Goal: Information Seeking & Learning: Learn about a topic

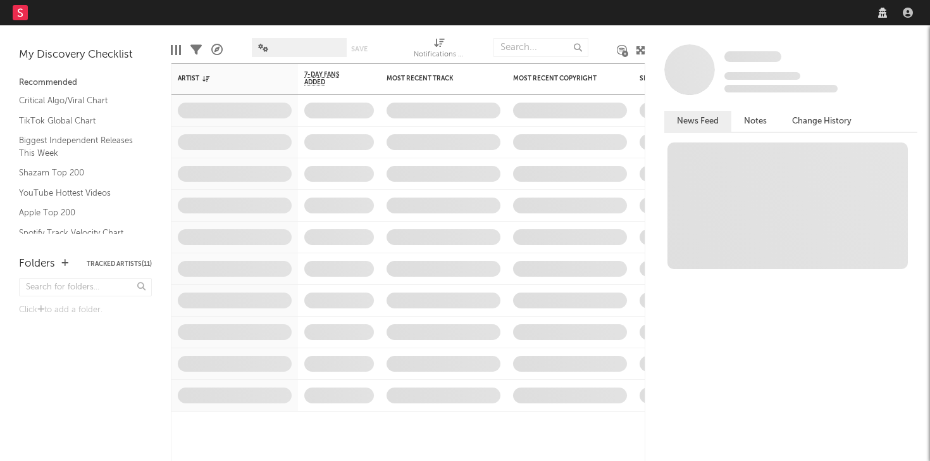
select select "recorded_music"
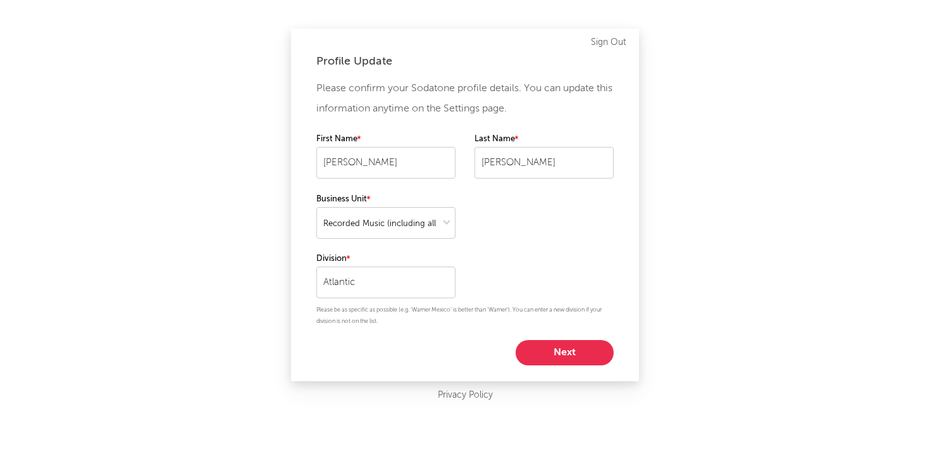
click at [550, 359] on button "Next" at bounding box center [565, 352] width 98 height 25
select select "marketing"
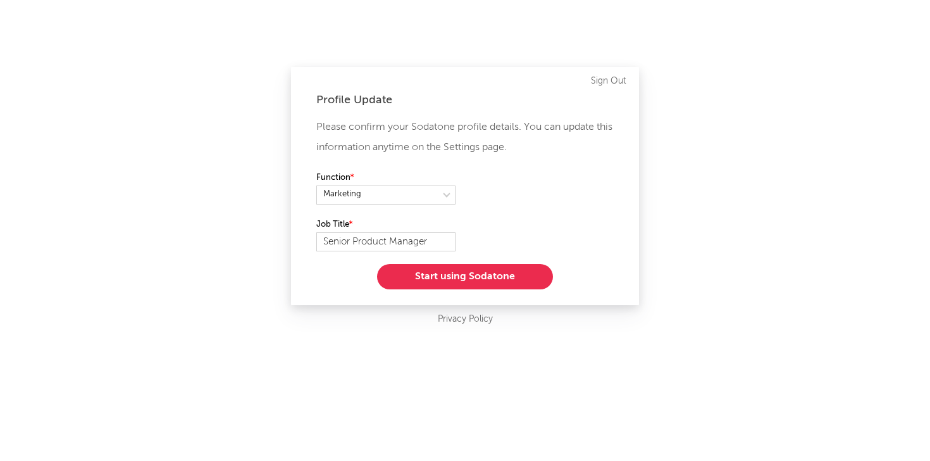
click at [505, 275] on button "Start using Sodatone" at bounding box center [465, 276] width 176 height 25
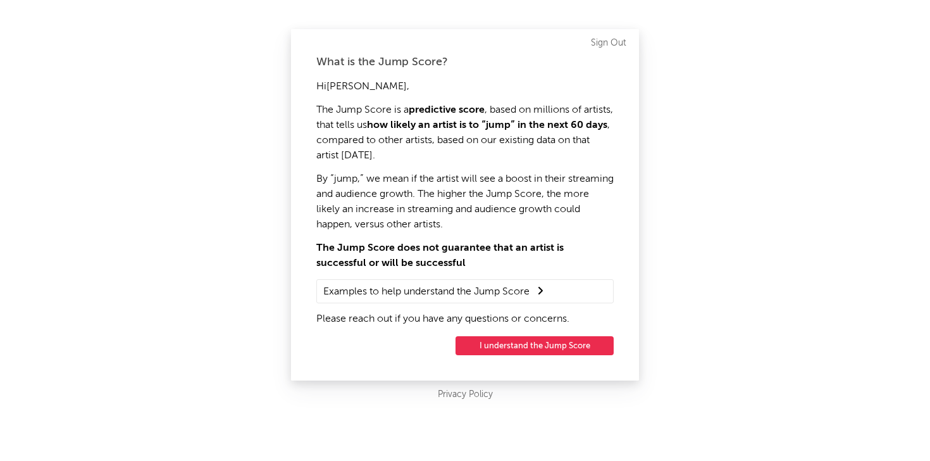
click at [514, 349] on button "I understand the Jump Score" at bounding box center [535, 345] width 158 height 19
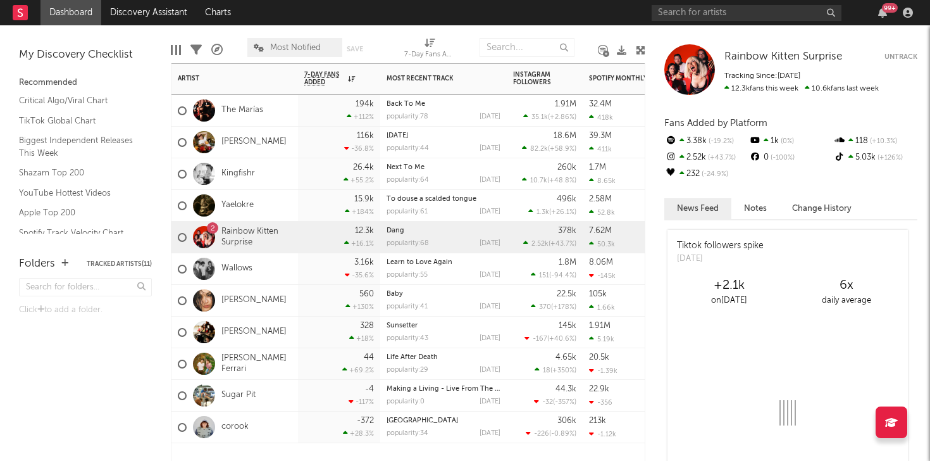
click at [419, 240] on div "popularity: 68" at bounding box center [408, 243] width 42 height 7
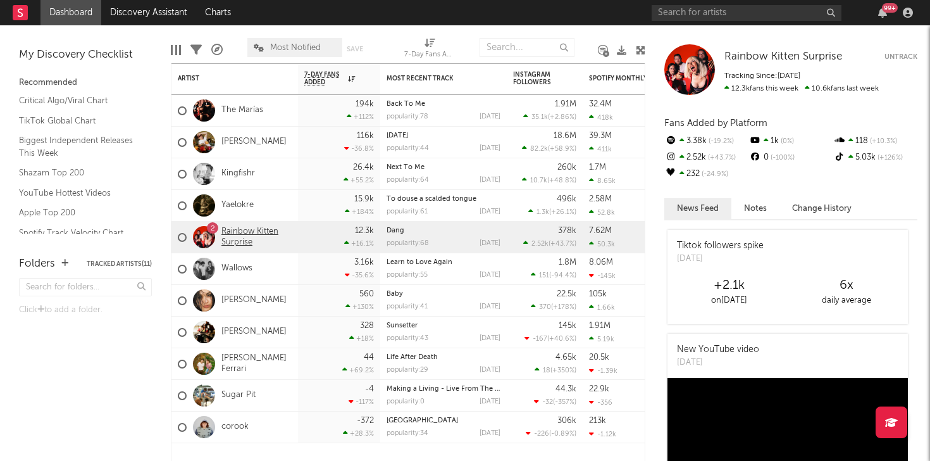
click at [242, 230] on link "Rainbow Kitten Surprise" at bounding box center [256, 238] width 70 height 22
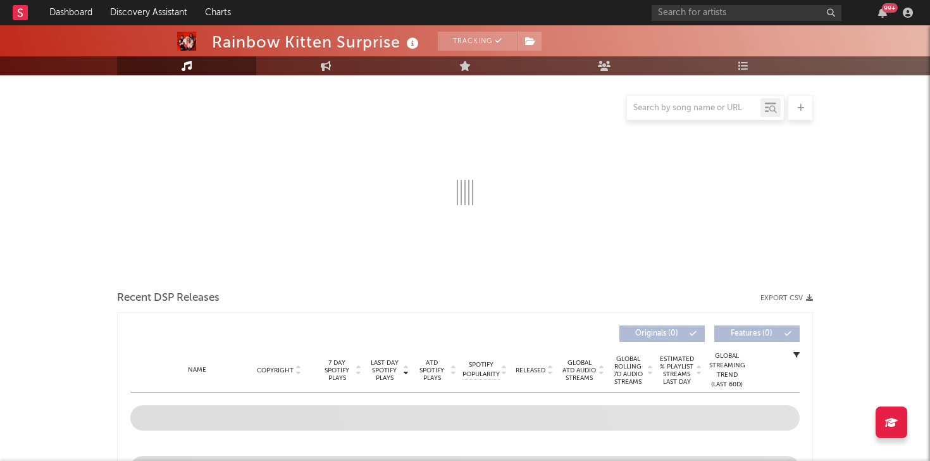
select select "6m"
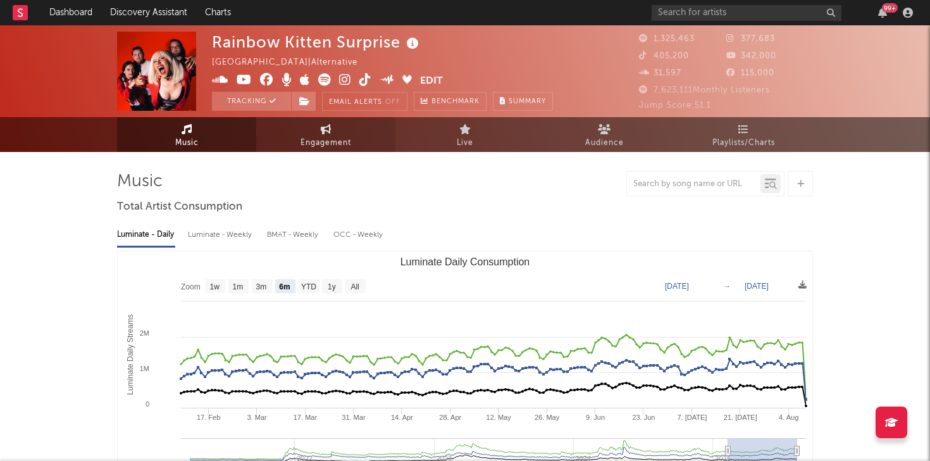
click at [325, 130] on icon at bounding box center [326, 129] width 11 height 10
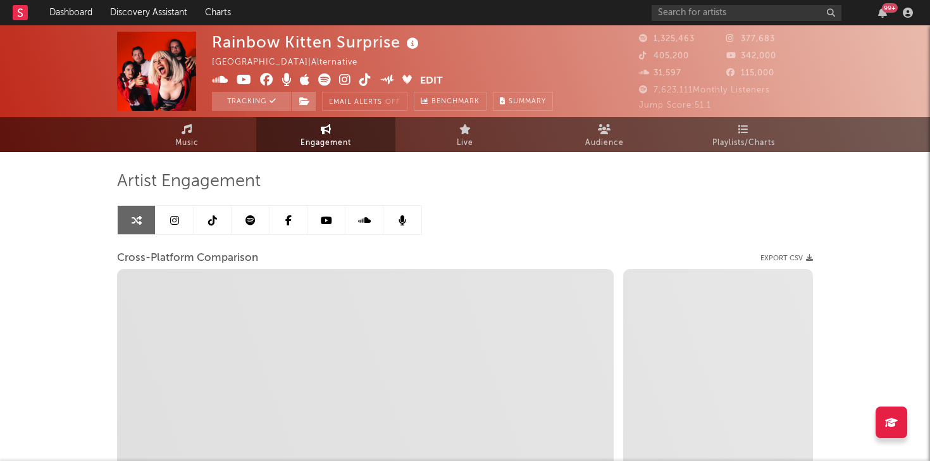
select select "1w"
click at [168, 215] on link at bounding box center [175, 220] width 38 height 28
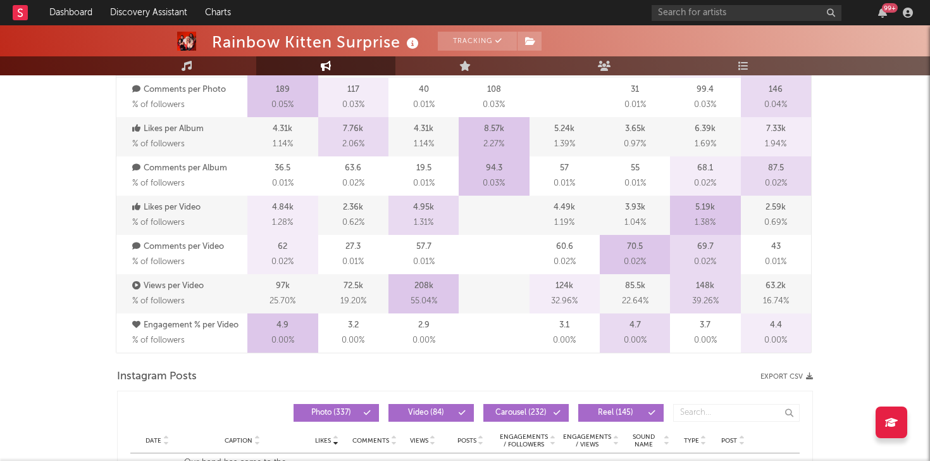
select select "6m"
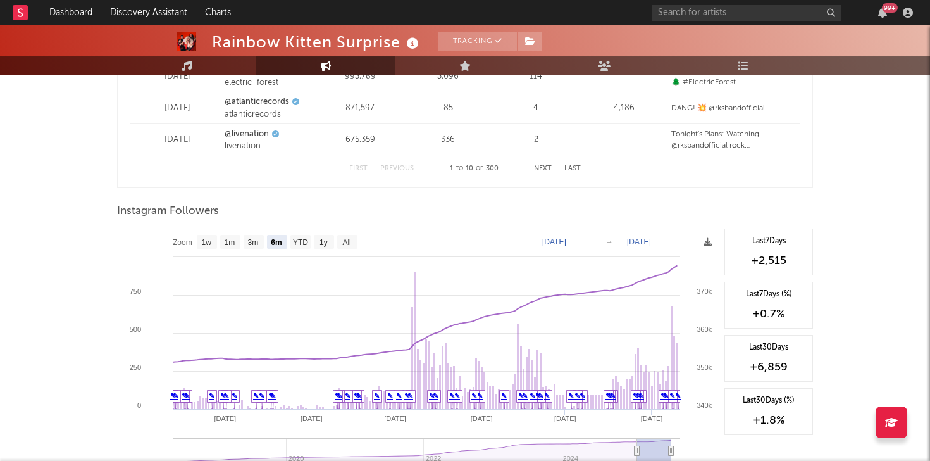
scroll to position [1832, 0]
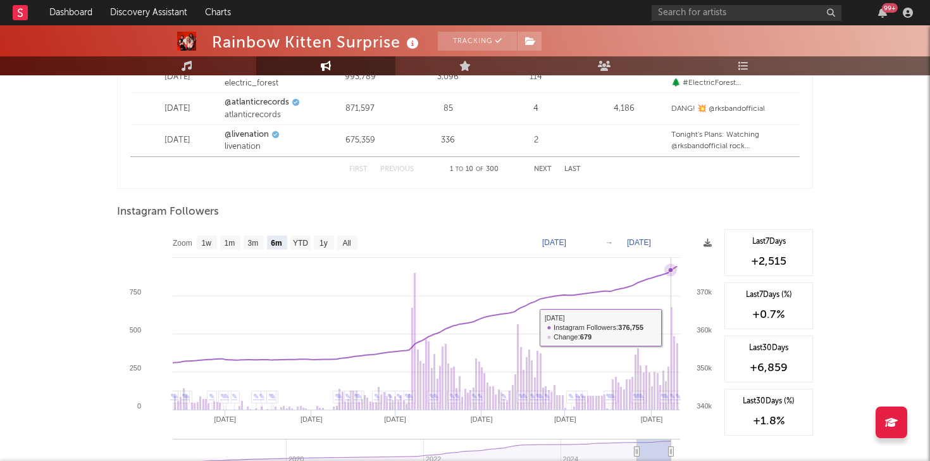
click at [672, 326] on rect at bounding box center [672, 358] width 2 height 103
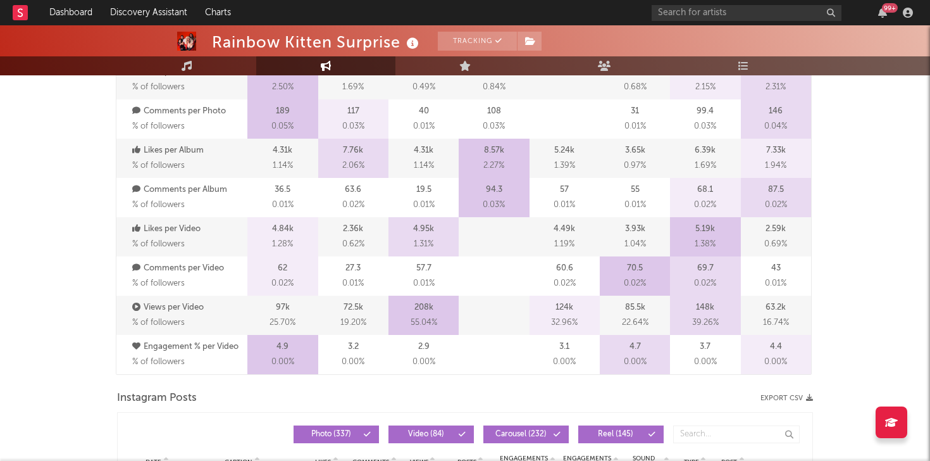
scroll to position [0, 0]
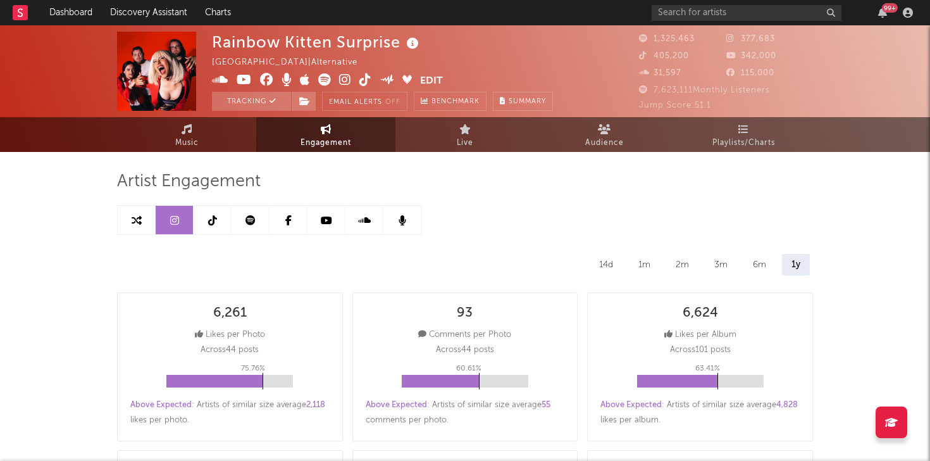
click at [215, 225] on link at bounding box center [213, 220] width 38 height 28
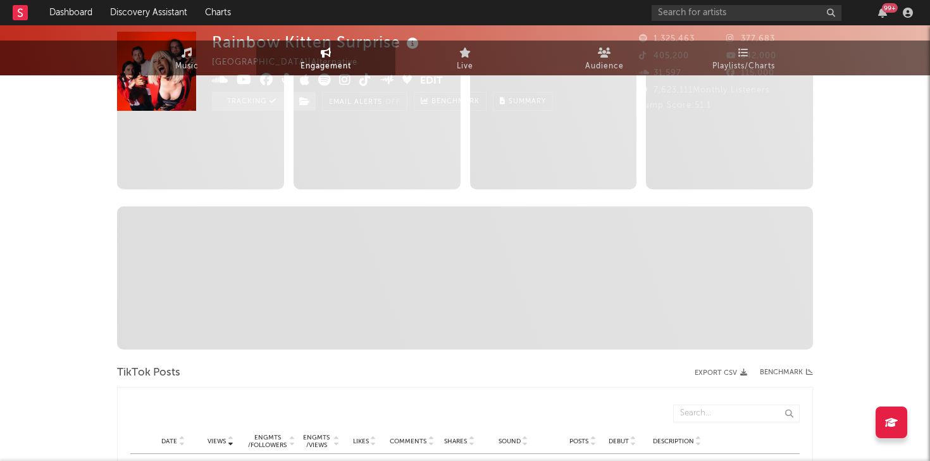
select select "6m"
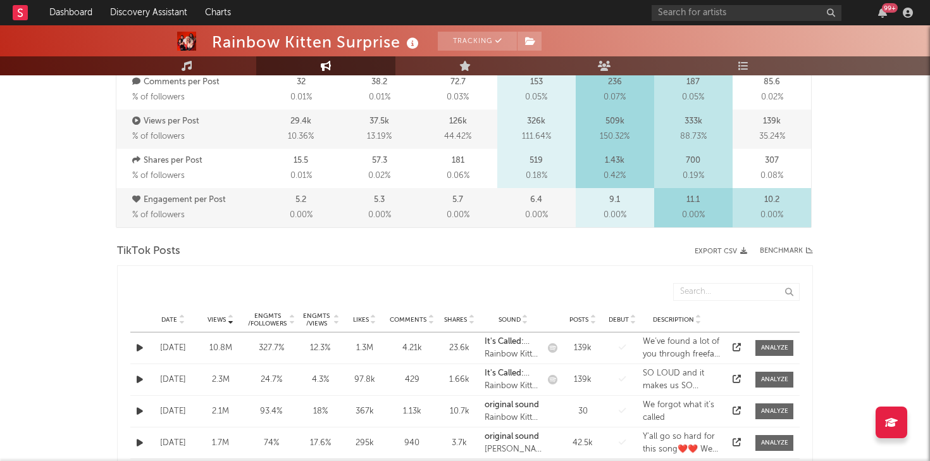
scroll to position [2, 0]
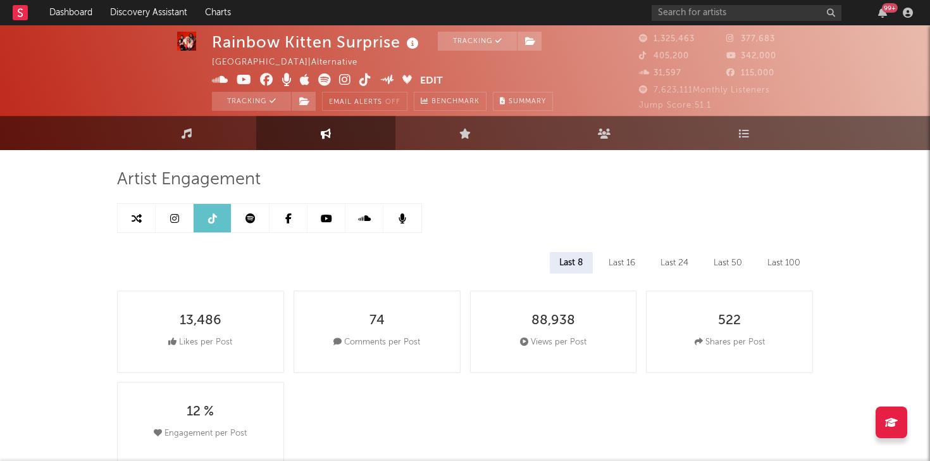
click at [173, 223] on icon at bounding box center [174, 218] width 9 height 10
select select "6m"
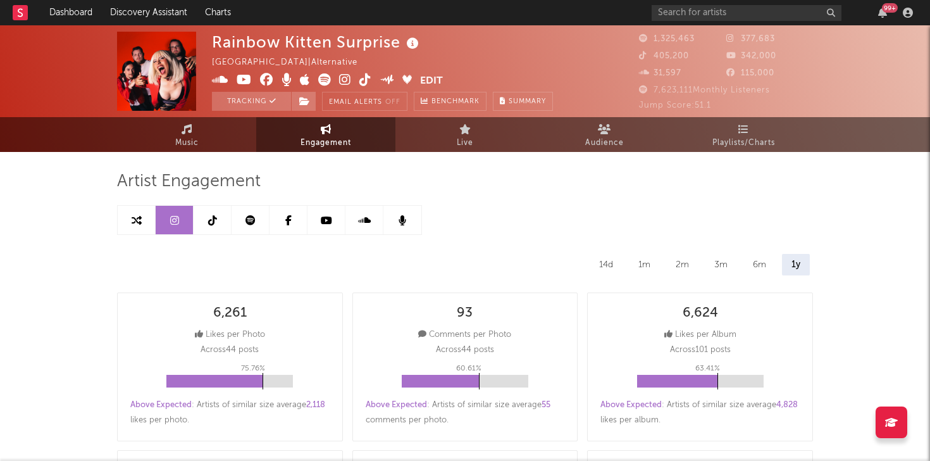
click at [250, 227] on link at bounding box center [251, 220] width 38 height 28
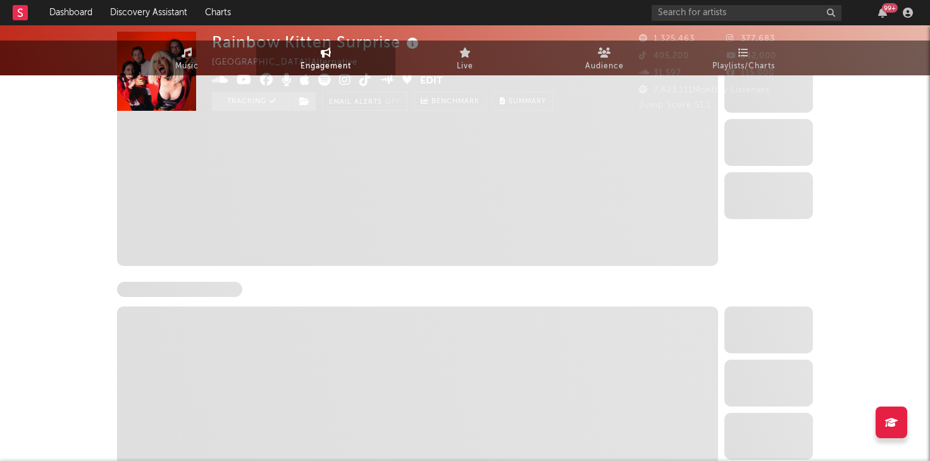
scroll to position [668, 0]
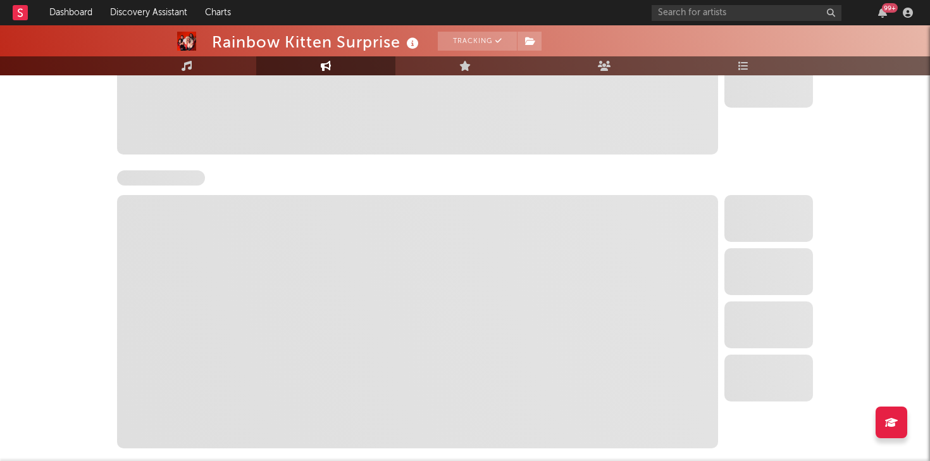
select select "6m"
select select "1w"
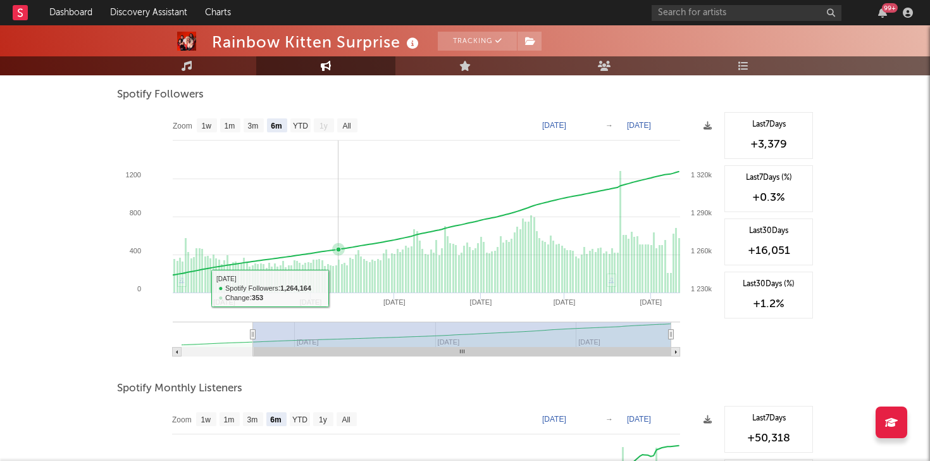
scroll to position [0, 0]
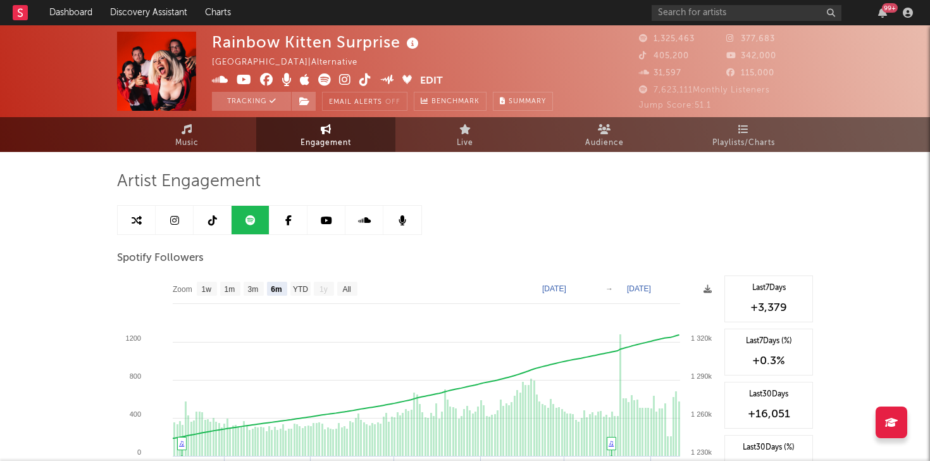
click at [326, 224] on icon at bounding box center [326, 220] width 11 height 10
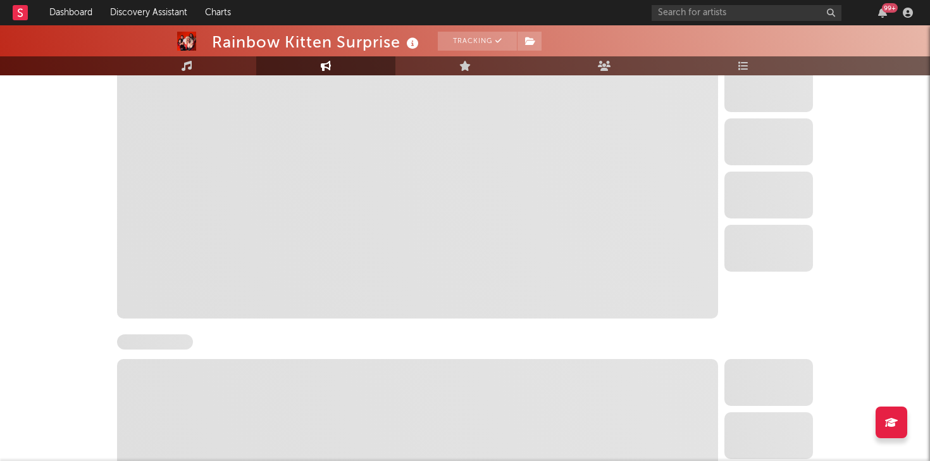
select select "6m"
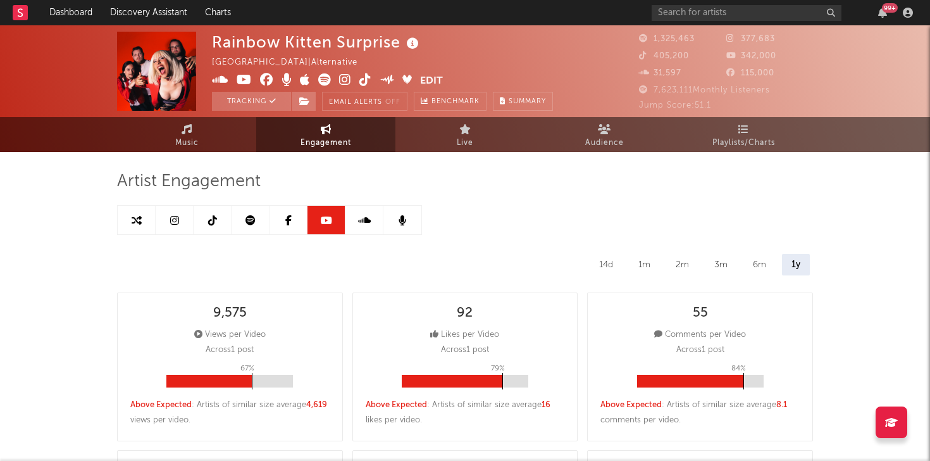
click at [136, 221] on icon at bounding box center [137, 220] width 10 height 10
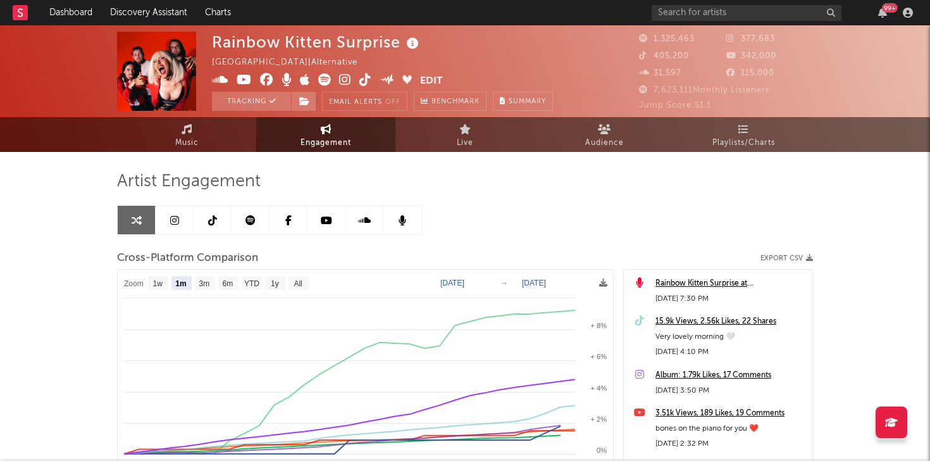
select select "1m"
